Goal: Entertainment & Leisure: Consume media (video, audio)

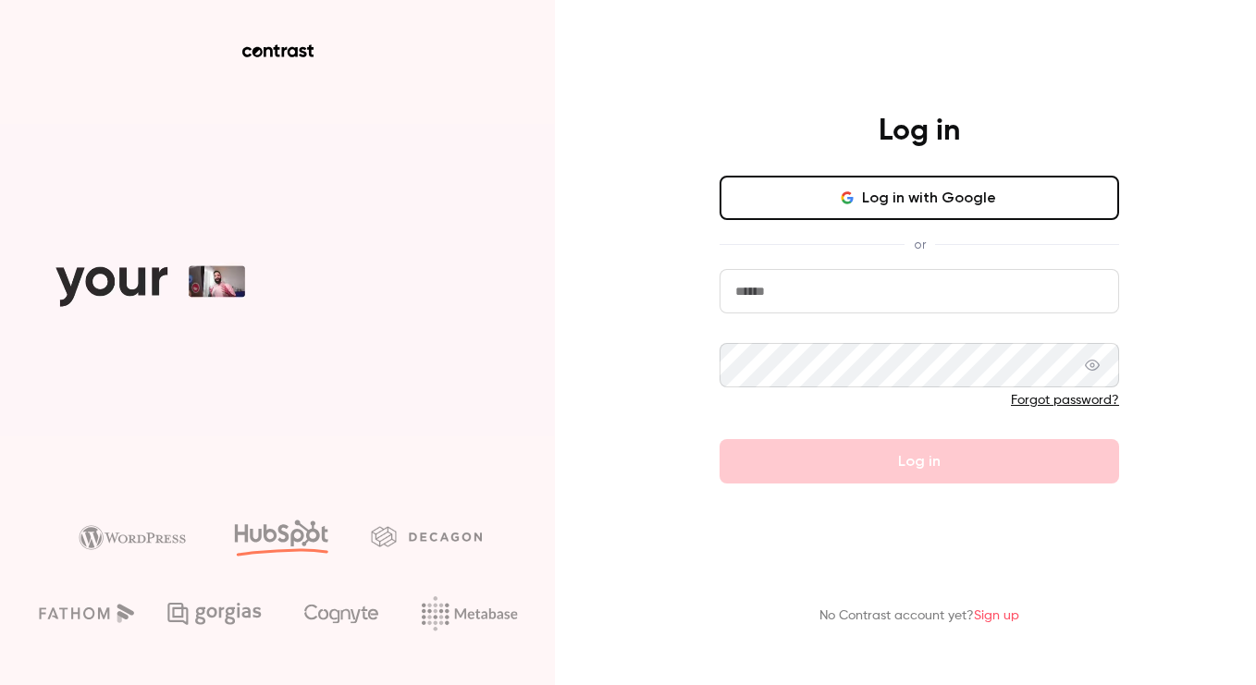
type input "**********"
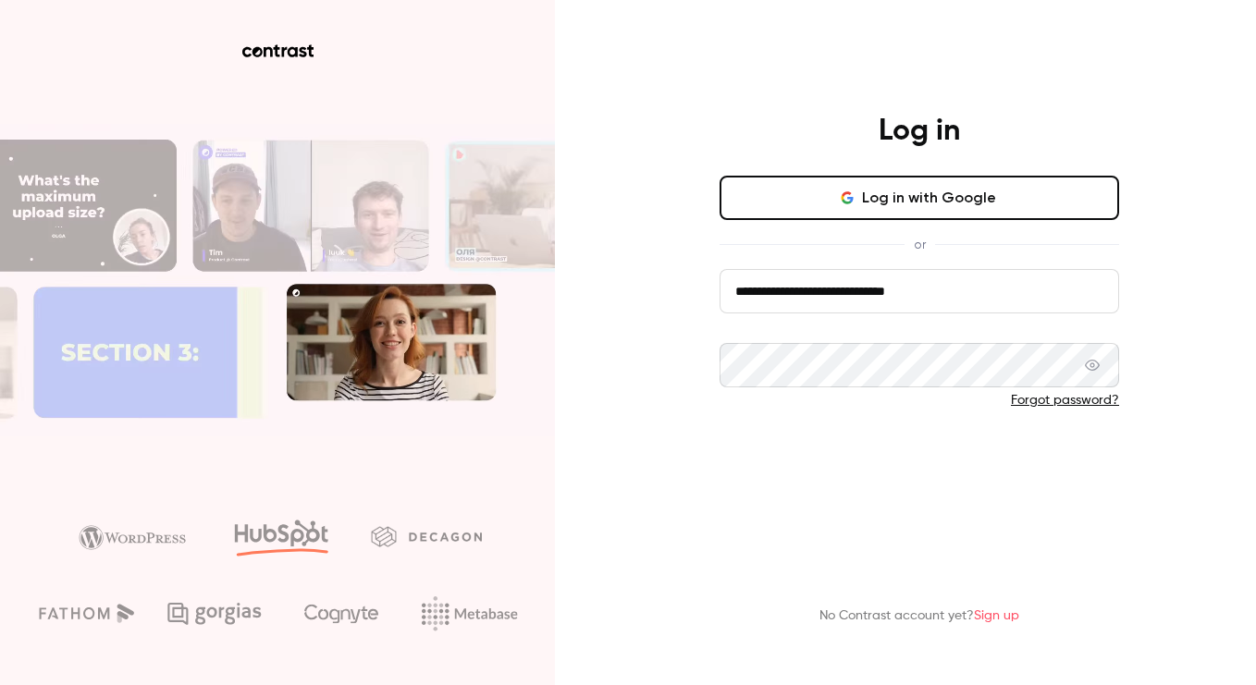
click at [795, 473] on button "Log in" at bounding box center [920, 461] width 400 height 44
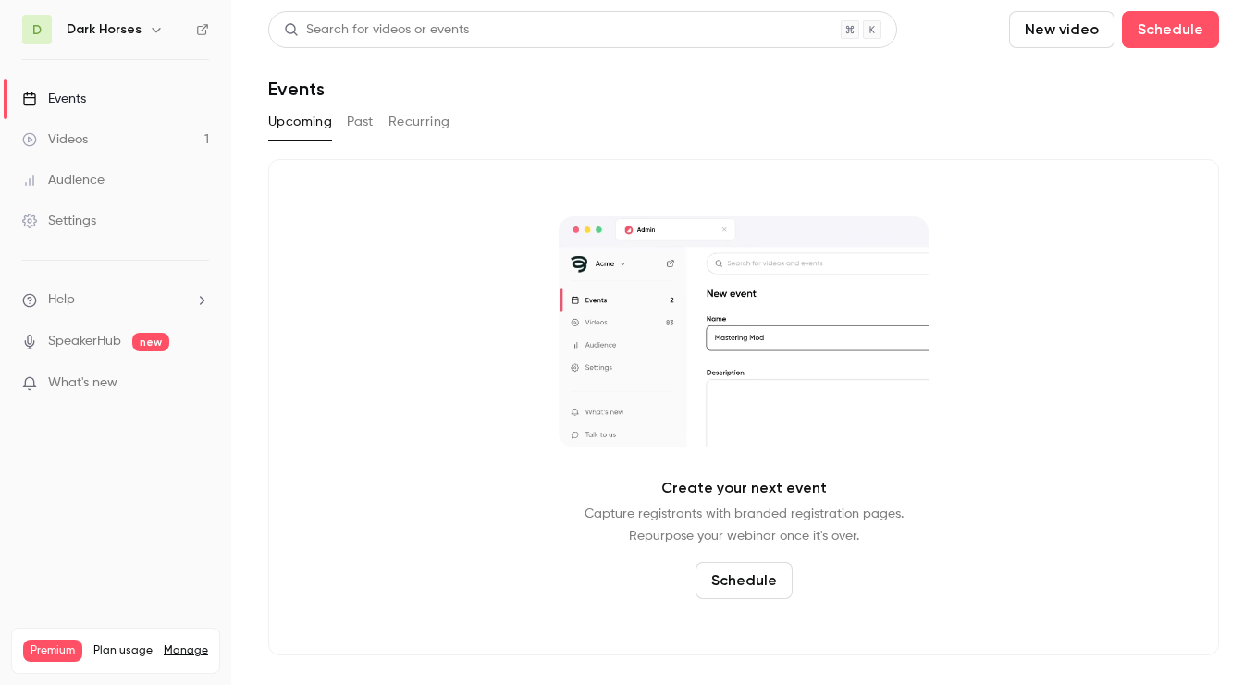
click at [132, 24] on h6 "Dark Horses" at bounding box center [104, 29] width 75 height 19
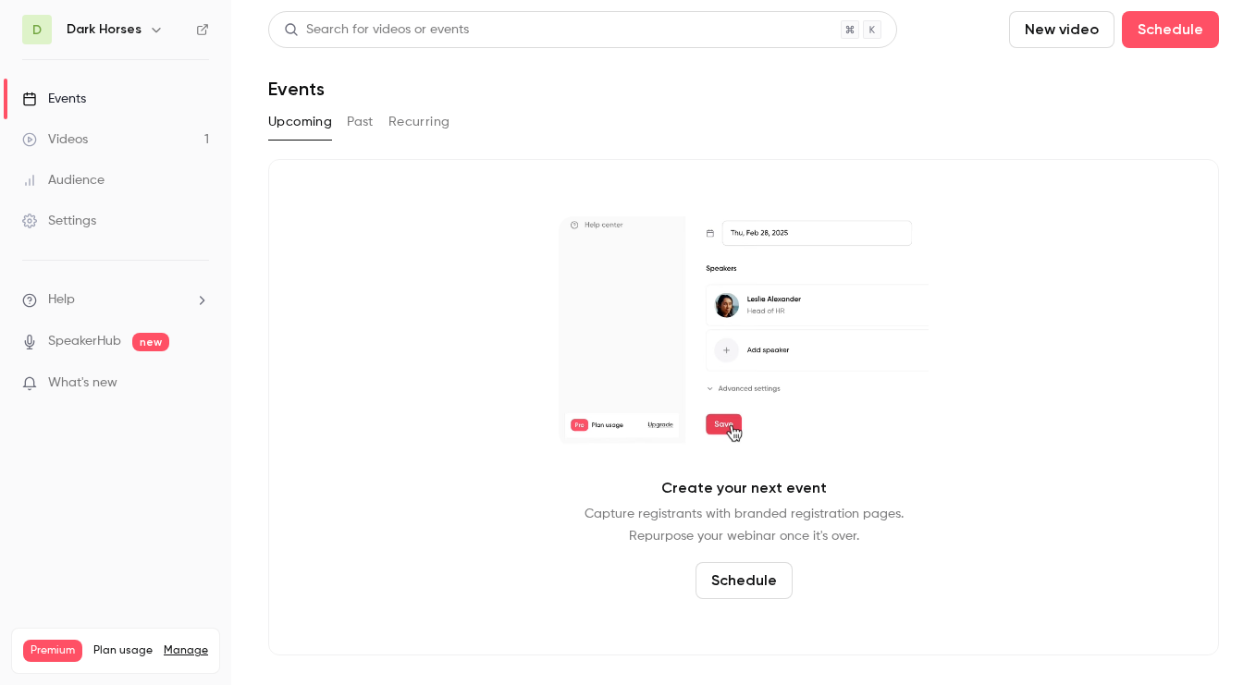
click at [149, 25] on icon "button" at bounding box center [156, 29] width 15 height 15
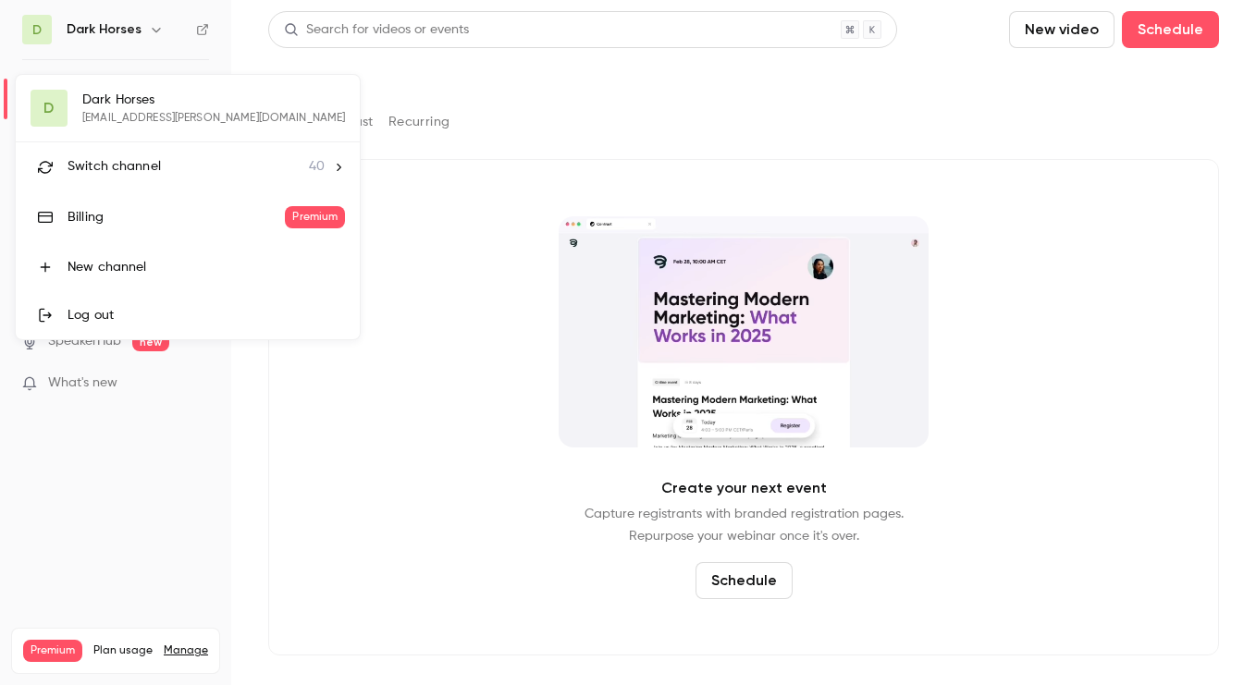
click at [119, 158] on span "Switch channel" at bounding box center [114, 166] width 93 height 19
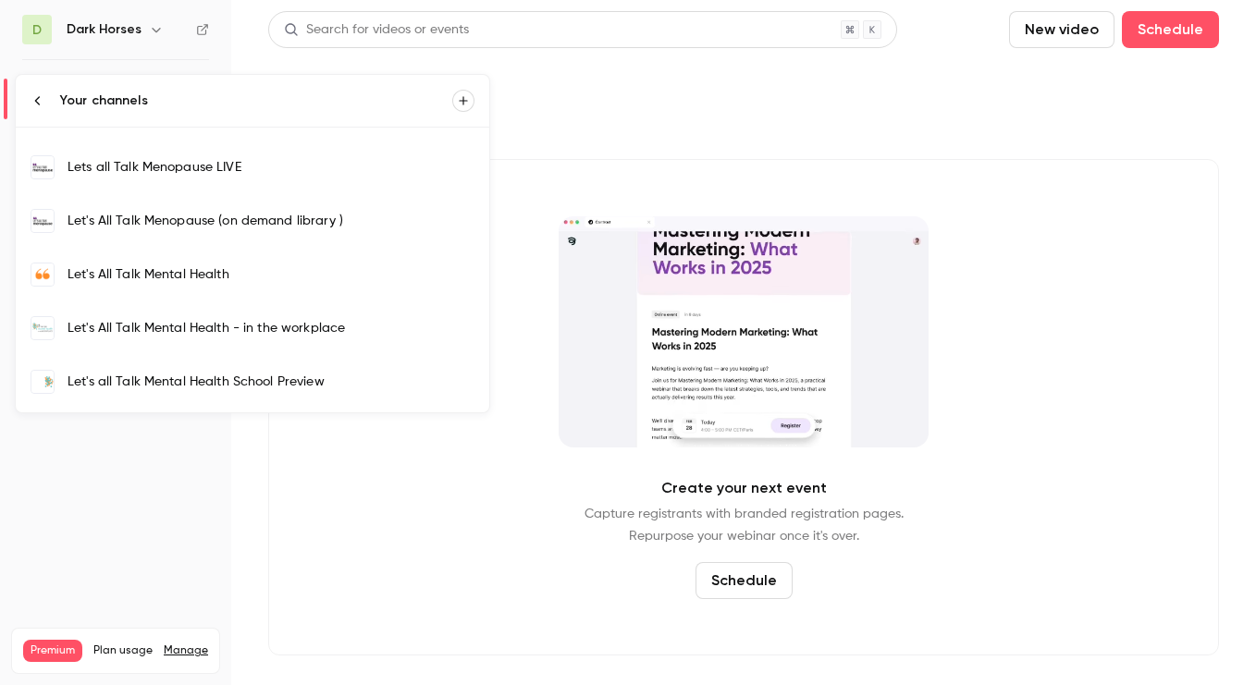
scroll to position [668, 0]
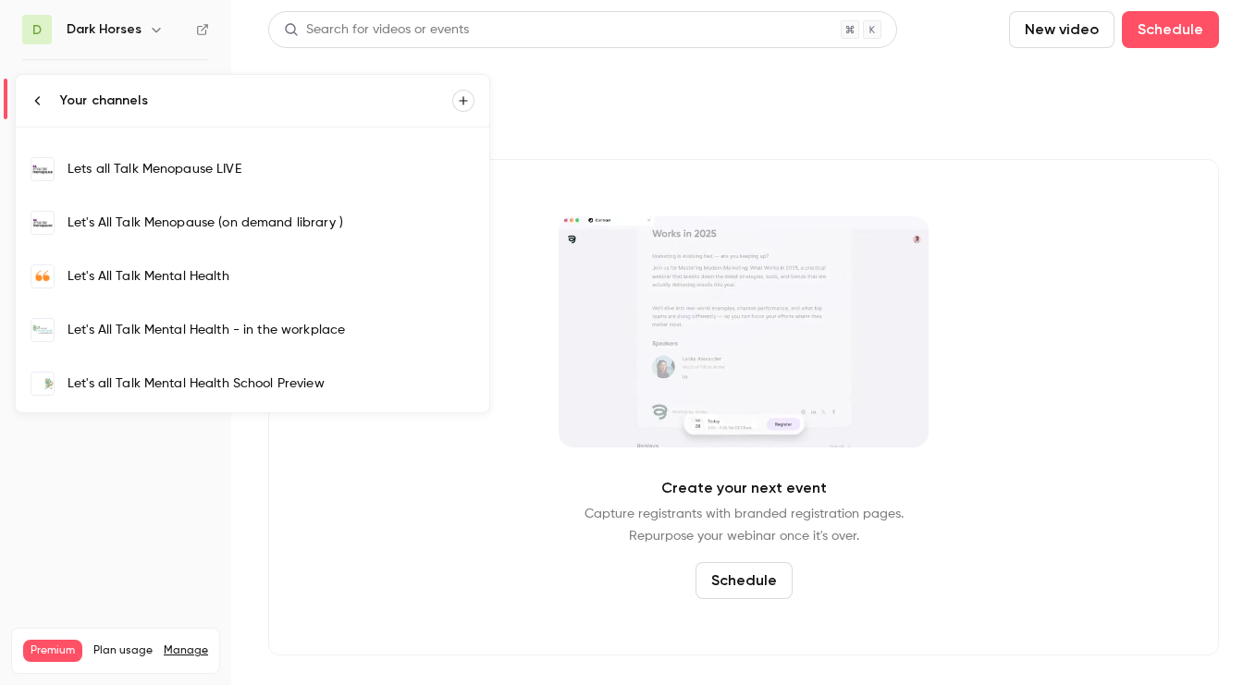
click at [239, 218] on div "Let's All Talk Menopause (on demand library )" at bounding box center [271, 223] width 407 height 19
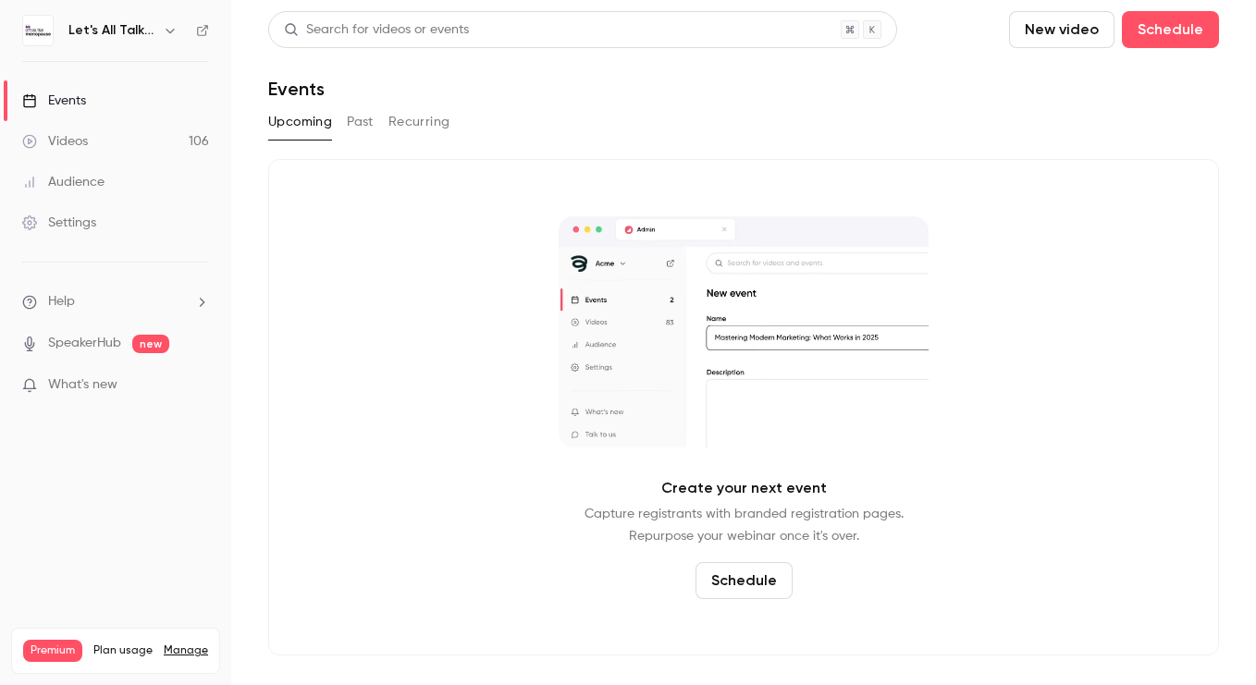
click at [357, 111] on button "Past" at bounding box center [360, 122] width 27 height 30
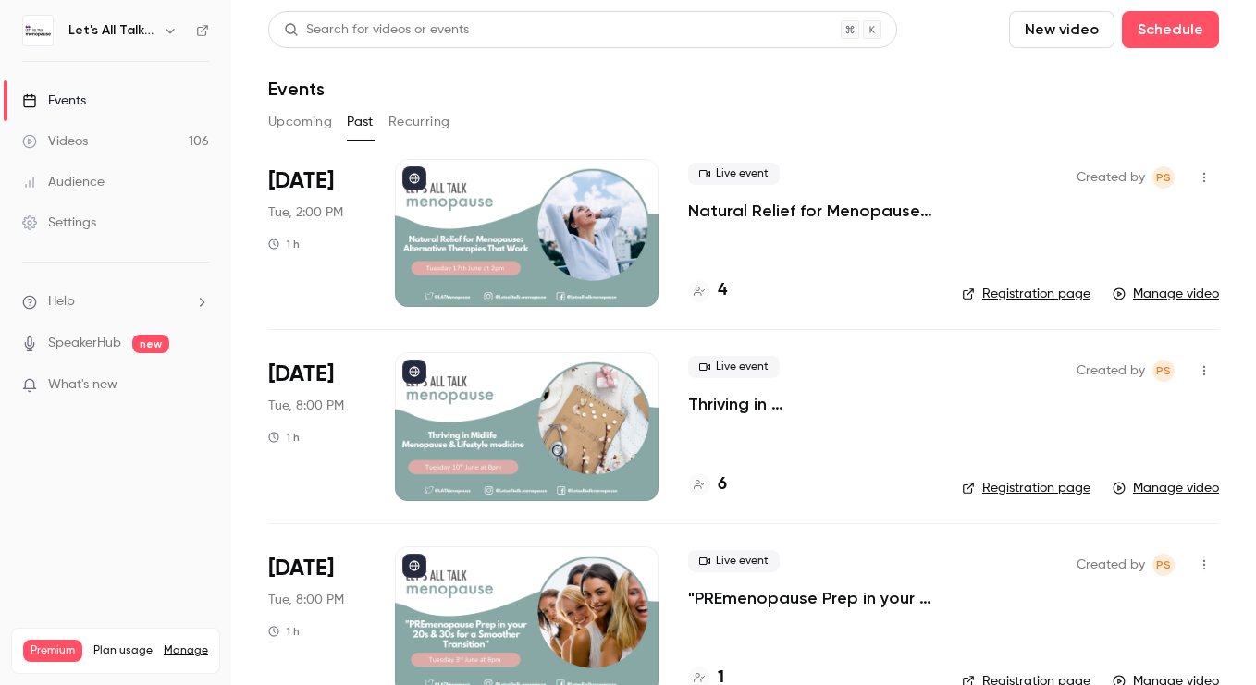
click at [161, 143] on link "Videos 106" at bounding box center [115, 141] width 231 height 41
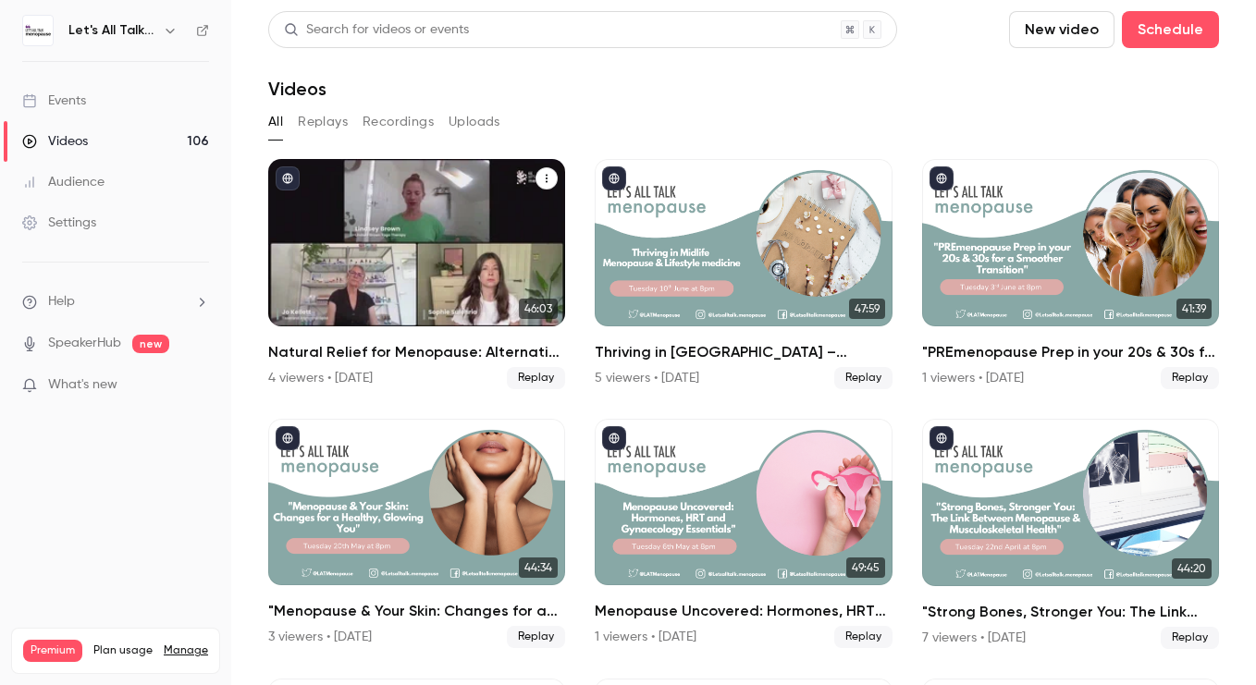
click at [412, 293] on div "Natural Relief for Menopause: Alternative Therapies That Work" at bounding box center [416, 242] width 297 height 167
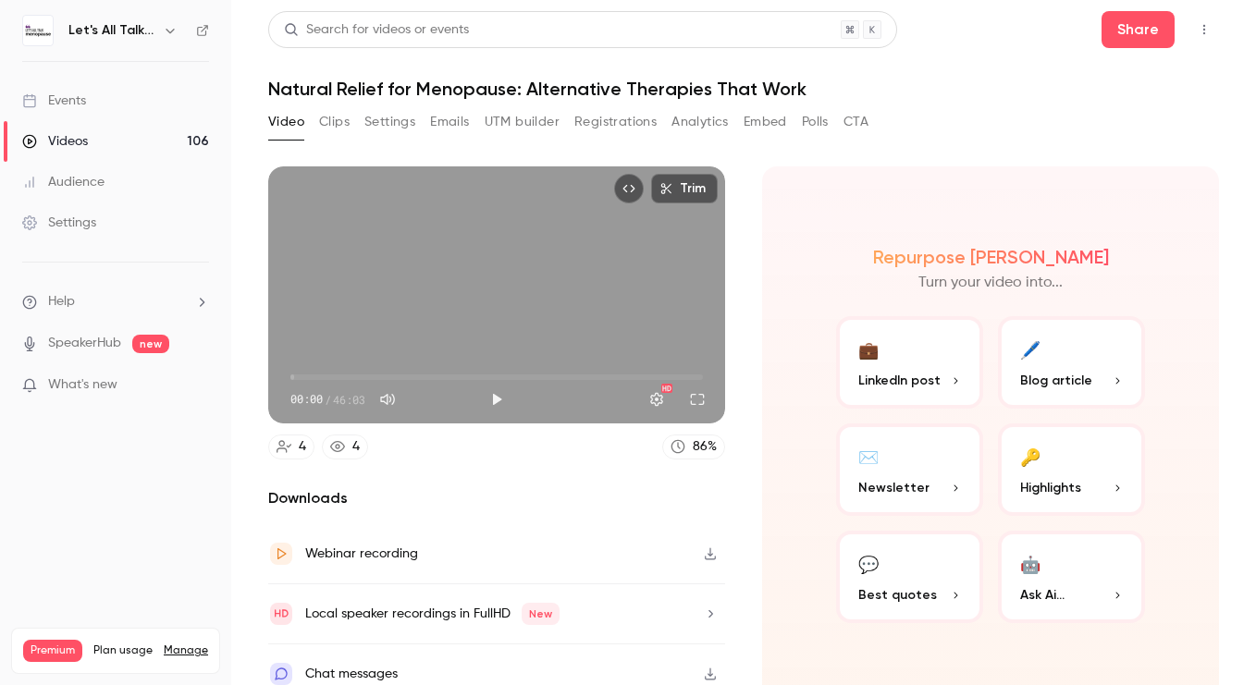
click at [340, 125] on button "Clips" at bounding box center [334, 122] width 31 height 30
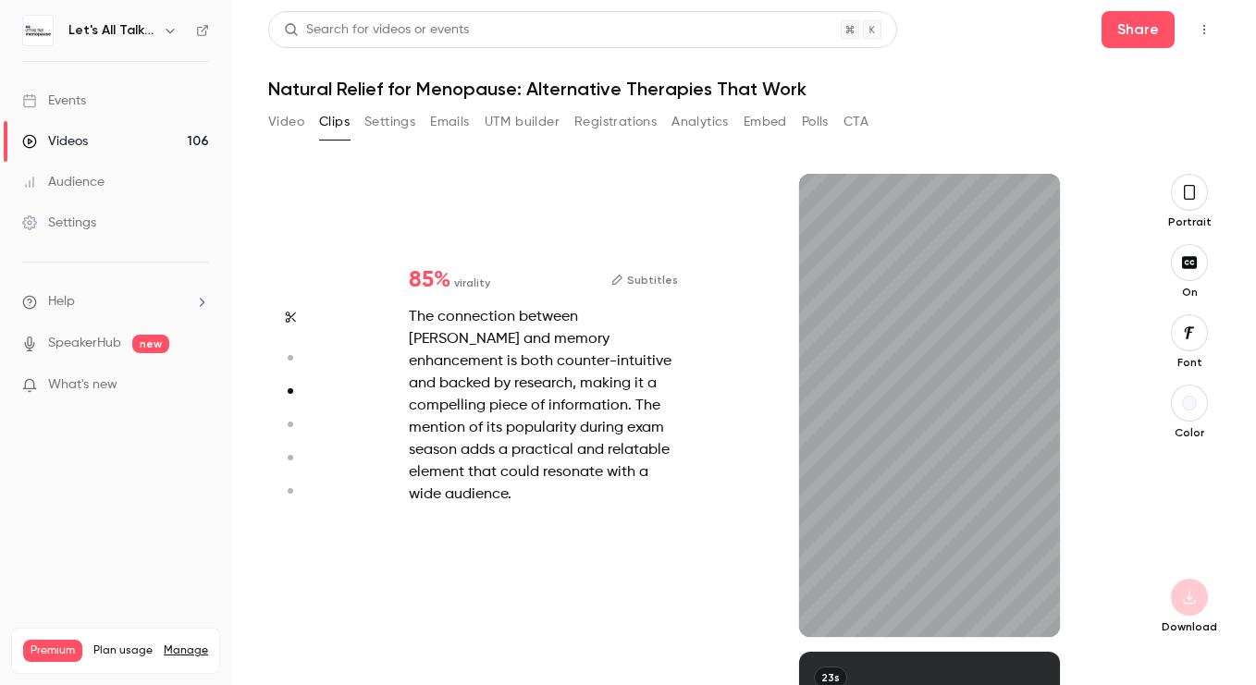
scroll to position [957, 0]
click at [1189, 191] on icon "button" at bounding box center [1189, 192] width 15 height 20
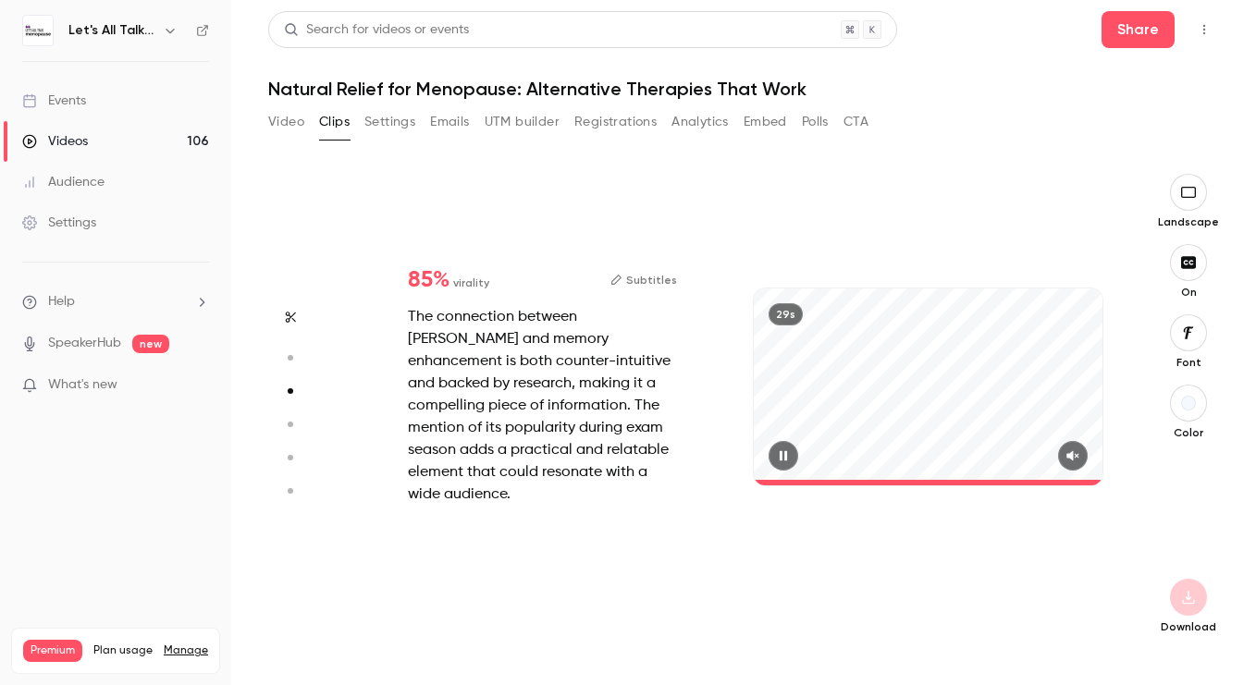
click at [1022, 373] on div "29s" at bounding box center [928, 387] width 349 height 196
click at [1182, 597] on div at bounding box center [1188, 597] width 37 height 37
type input "****"
